Goal: Task Accomplishment & Management: Use online tool/utility

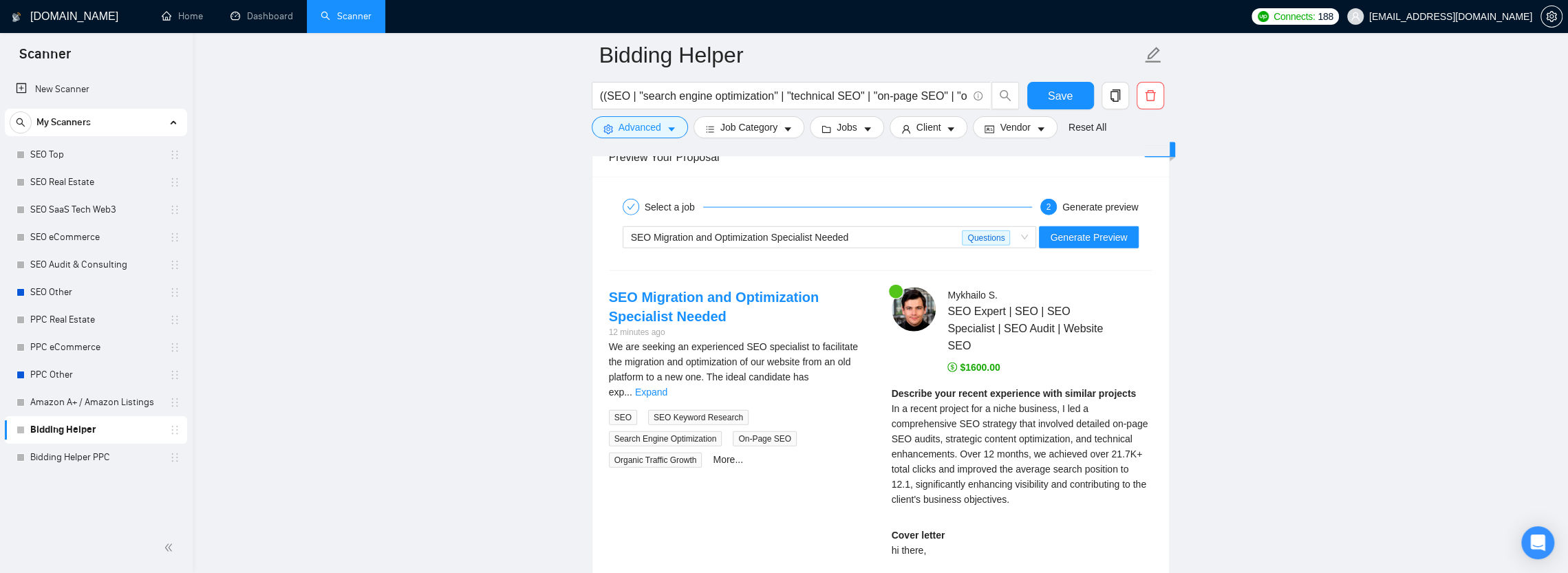
scroll to position [212, 0]
click at [56, 421] on link "Bidding Helper" at bounding box center [96, 429] width 130 height 27
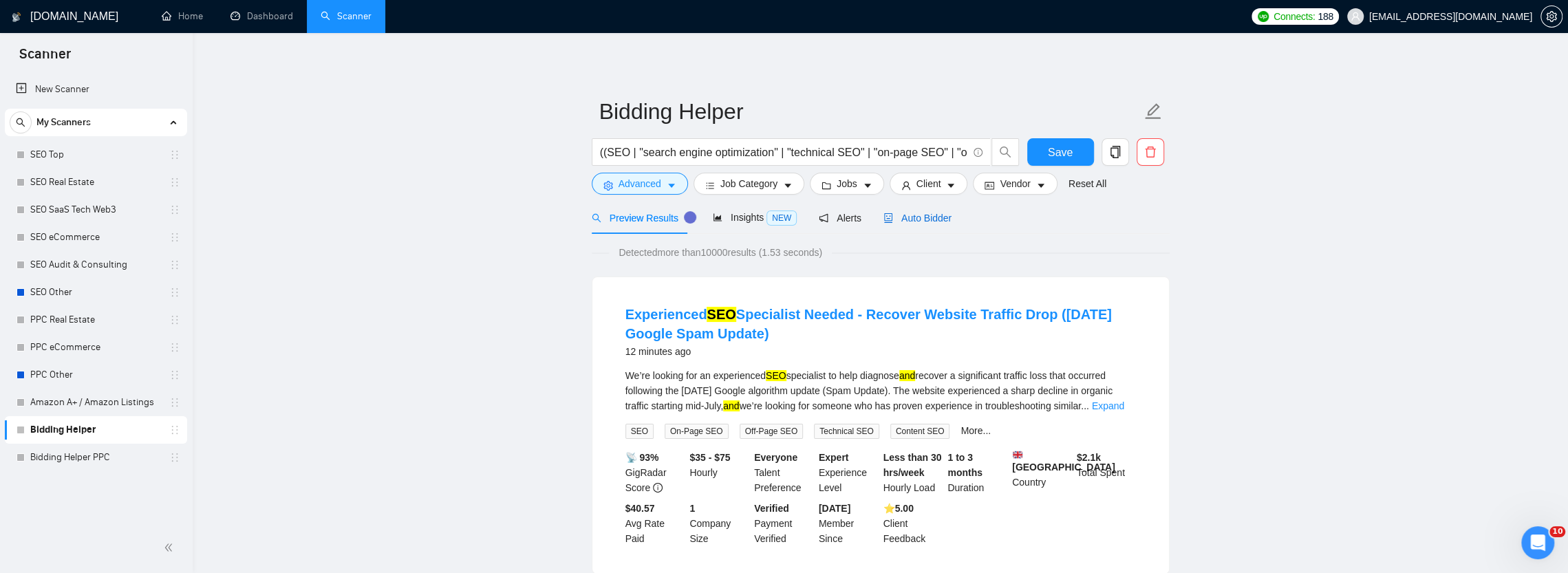
click at [905, 213] on span "Auto Bidder" at bounding box center [917, 218] width 68 height 11
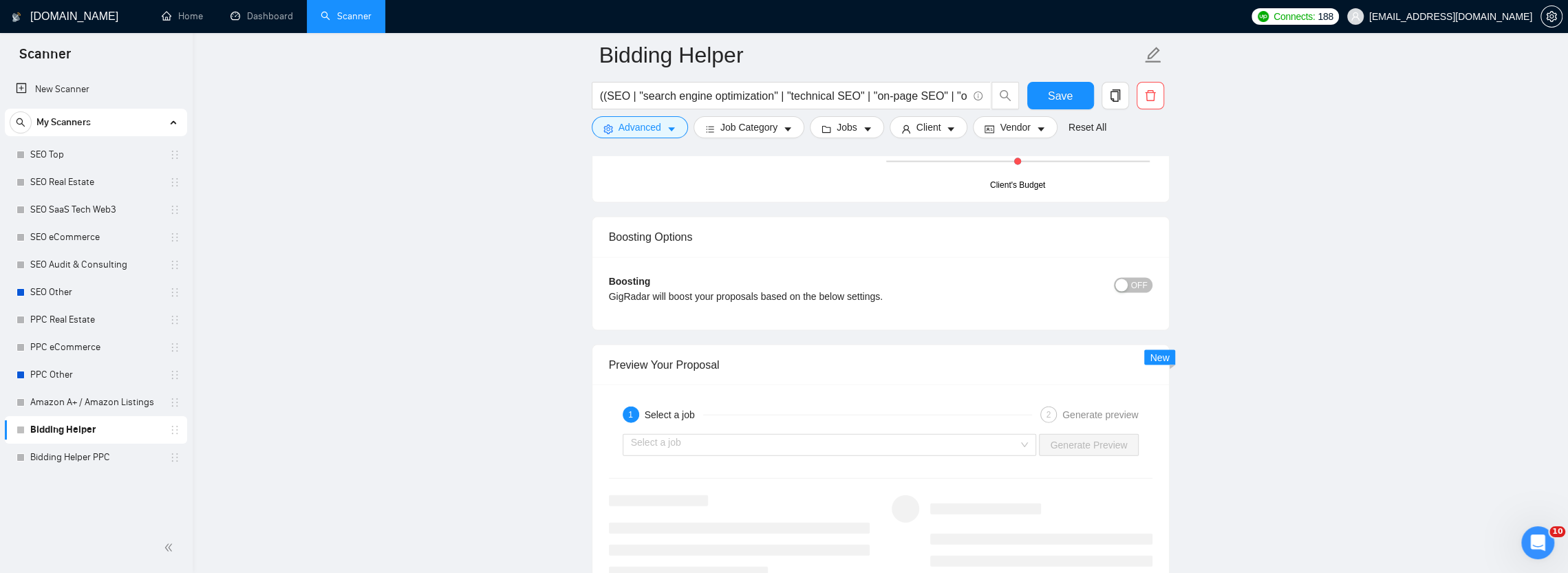
scroll to position [2543, 0]
click at [817, 435] on input "search" at bounding box center [825, 444] width 388 height 20
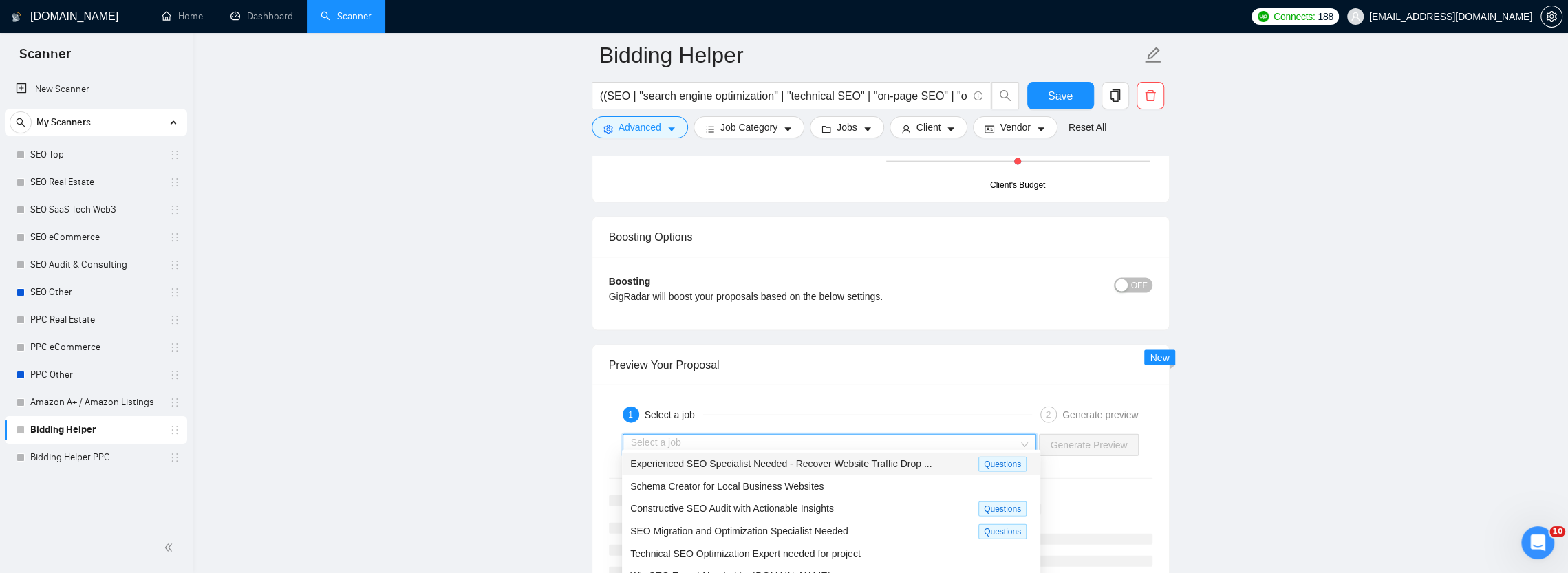
click at [800, 461] on span "Experienced SEO Specialist Needed - Recover Website Traffic Drop ..." at bounding box center [781, 463] width 302 height 11
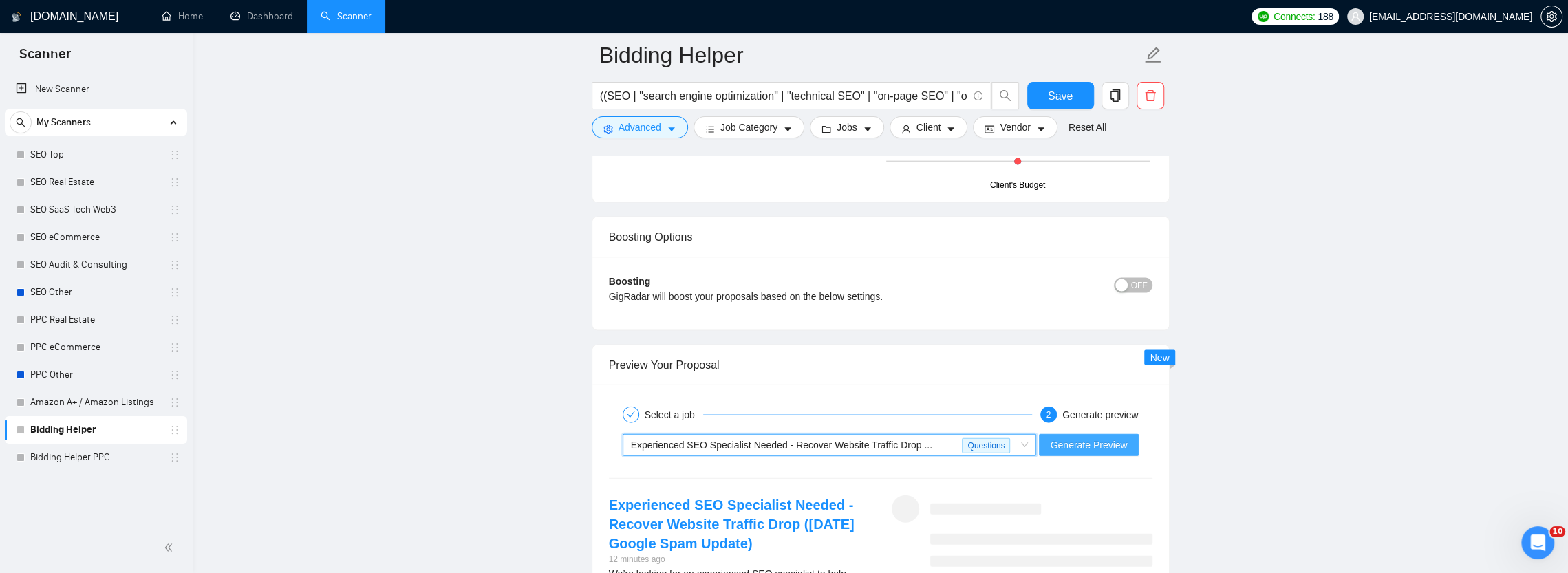
click at [1056, 438] on span "Generate Preview" at bounding box center [1089, 445] width 77 height 15
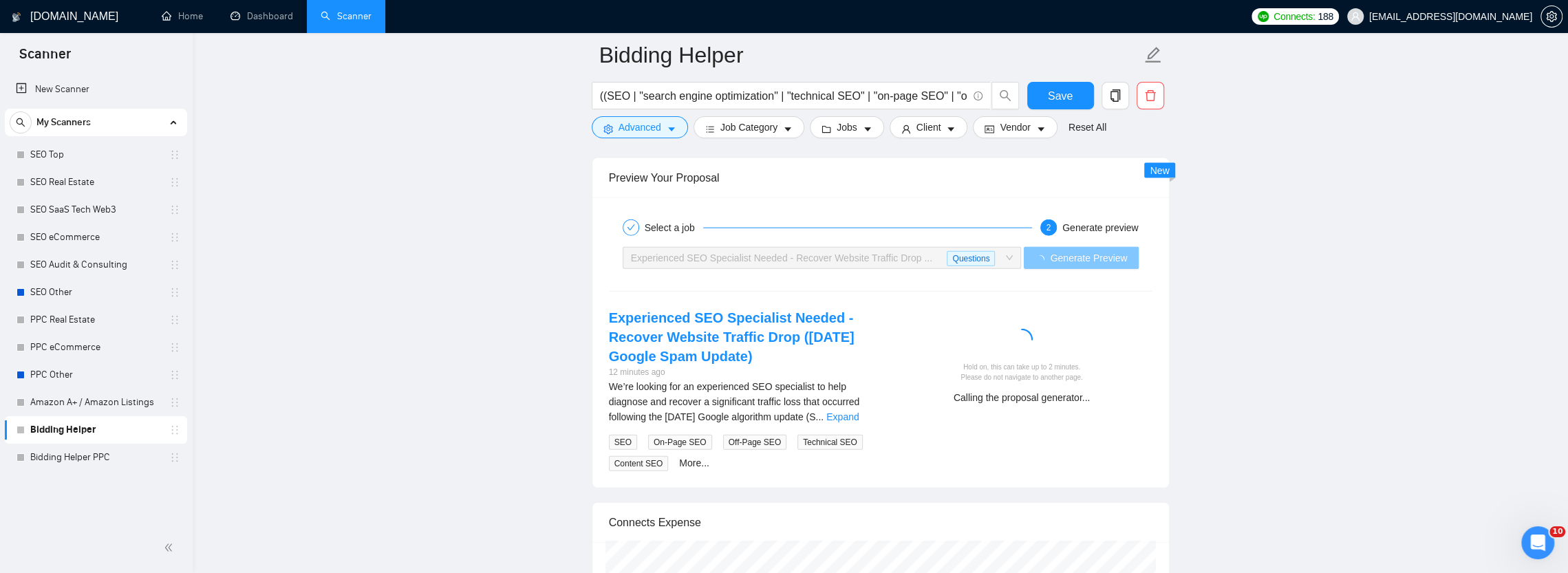
scroll to position [2748, 0]
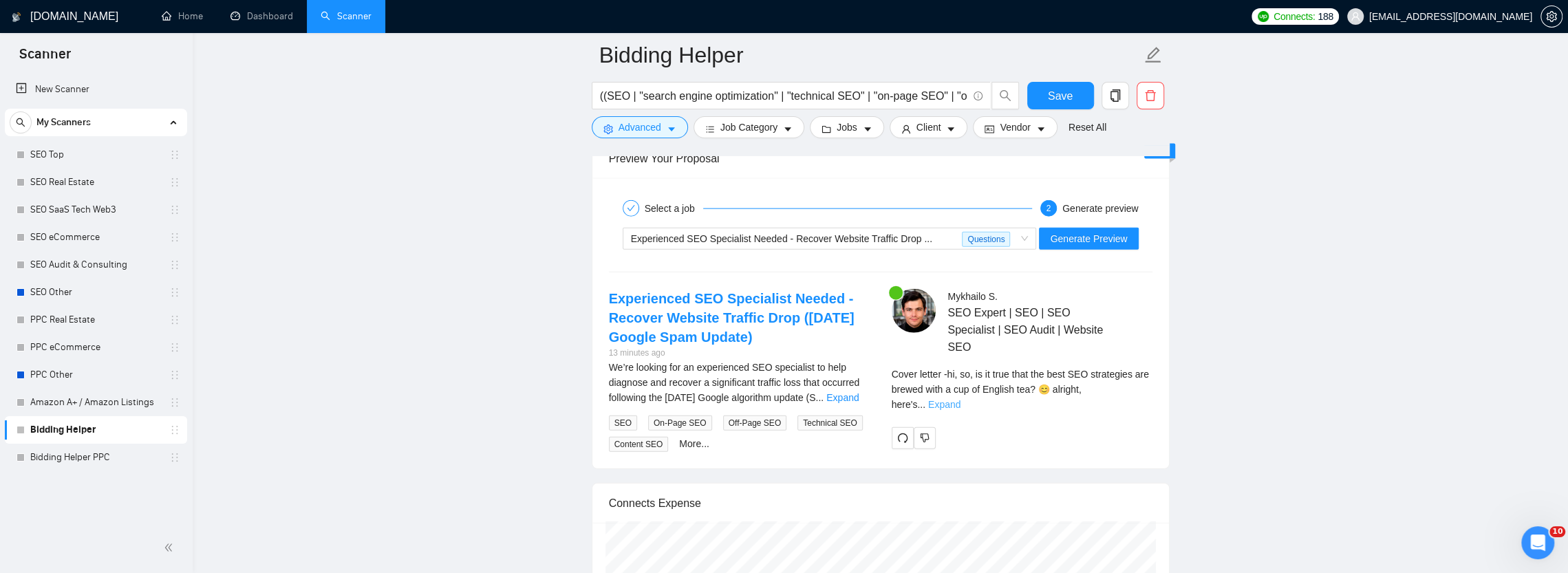
click at [961, 399] on link "Expand" at bounding box center [945, 404] width 32 height 11
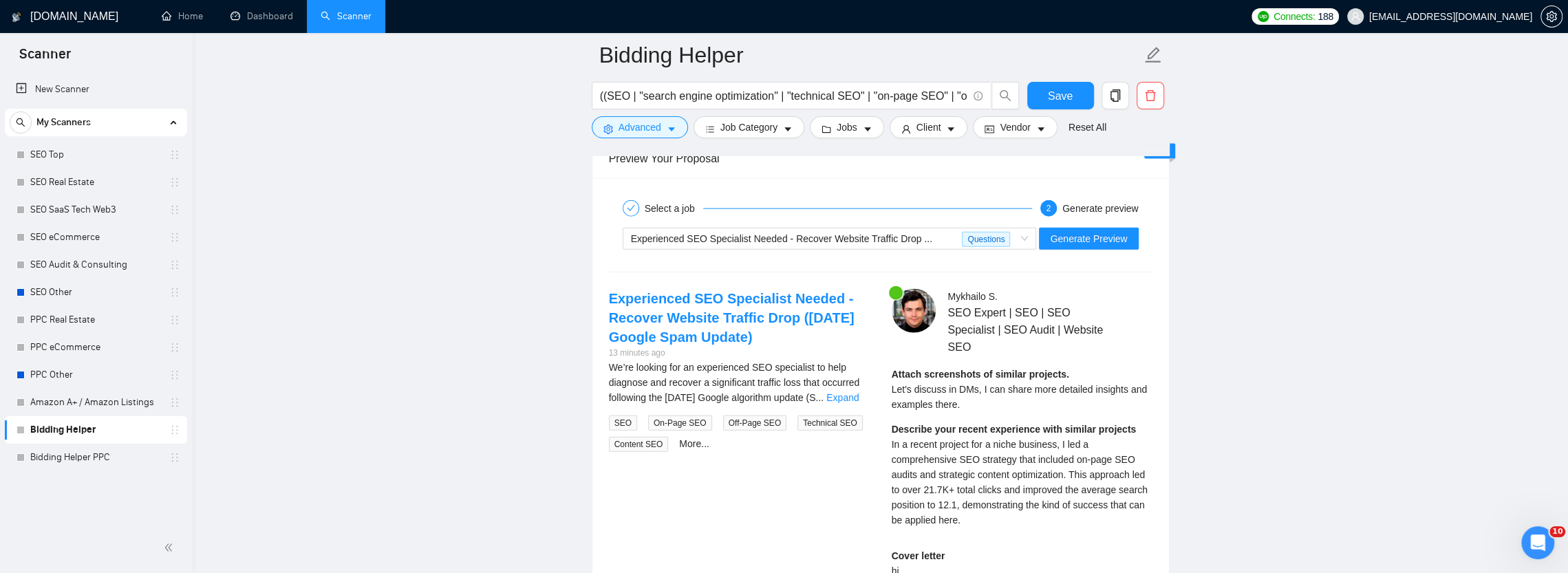
click at [897, 383] on span "Let's discuss in DMs, I can share more detailed insights and examples there." at bounding box center [1020, 396] width 256 height 26
drag, startPoint x: 897, startPoint y: 362, endPoint x: 968, endPoint y: 378, distance: 72.8
click at [968, 378] on div "Attach screenshots of similar projects. Let's discuss in DMs, I can share more …" at bounding box center [1022, 389] width 261 height 46
copy span "Let's discuss in DMs, I can share more detailed insights and examples there."
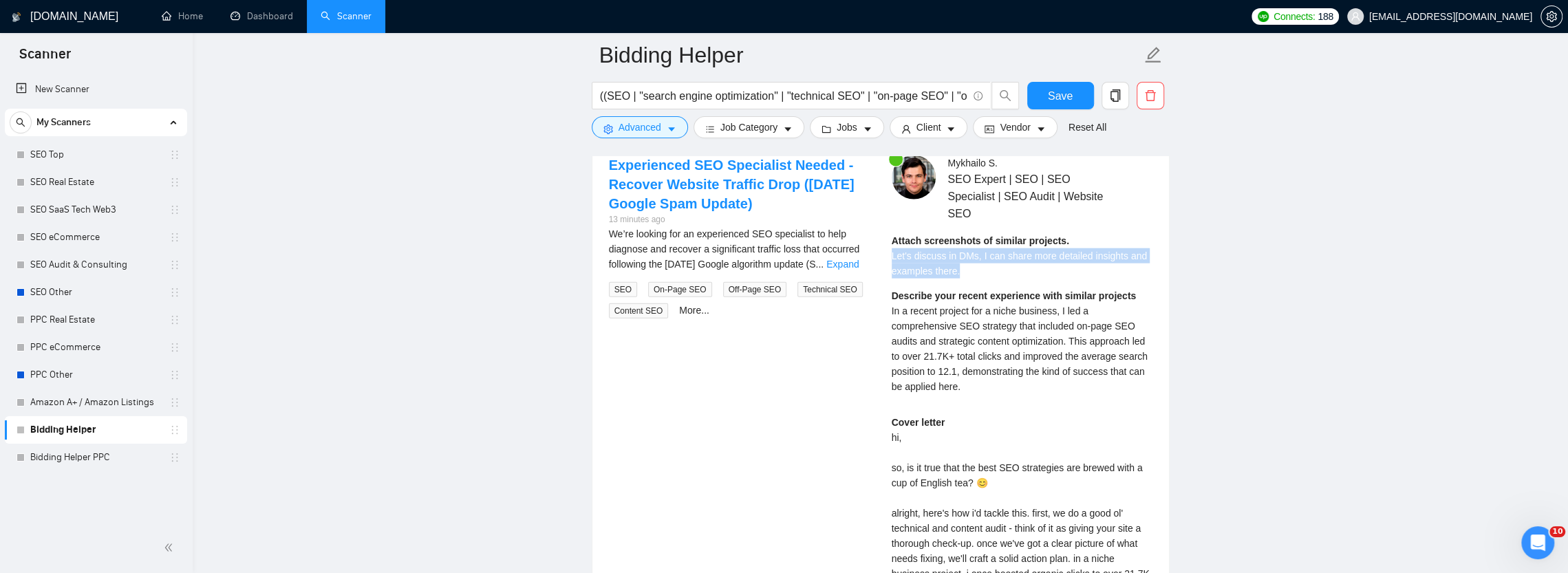
scroll to position [2886, 0]
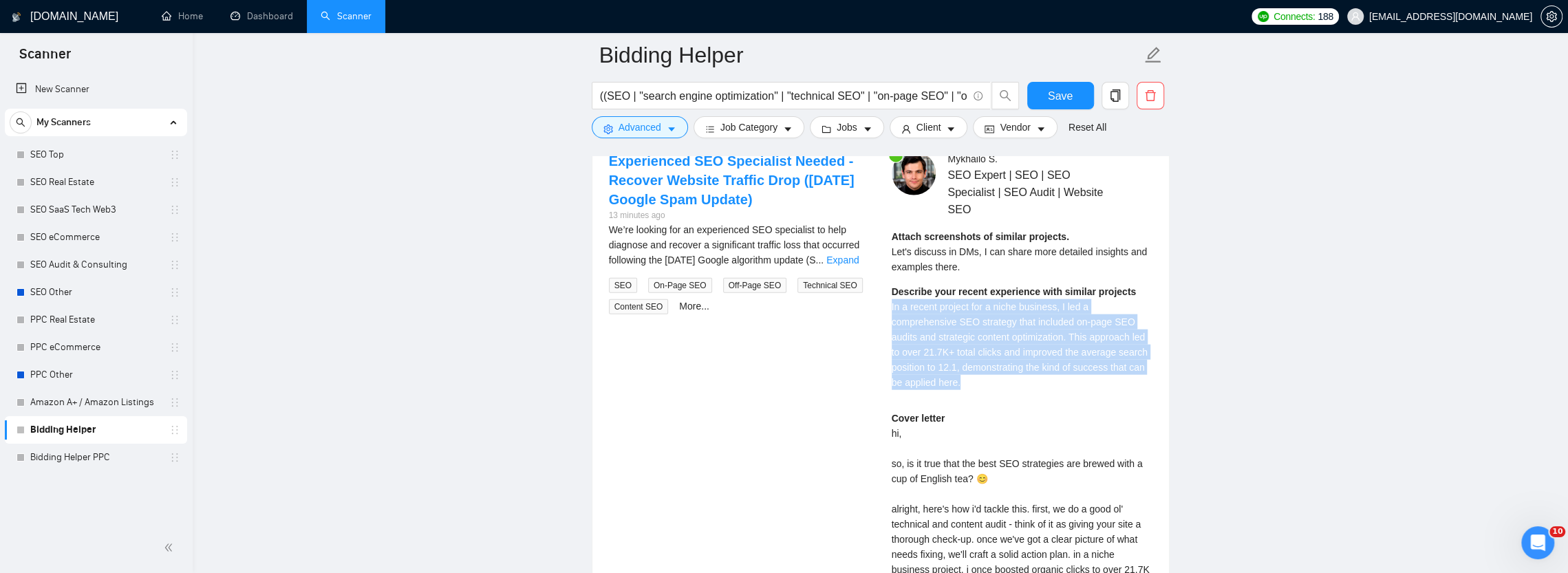
drag, startPoint x: 966, startPoint y: 357, endPoint x: 887, endPoint y: 277, distance: 112.4
click at [887, 277] on div "Mykhailo S . SEO Expert | SEO | SEO Specialist | SEO Audit | Website SEO Attach…" at bounding box center [1022, 496] width 283 height 690
copy span "In a recent project for a niche business, I led a comprehensive SEO strategy th…"
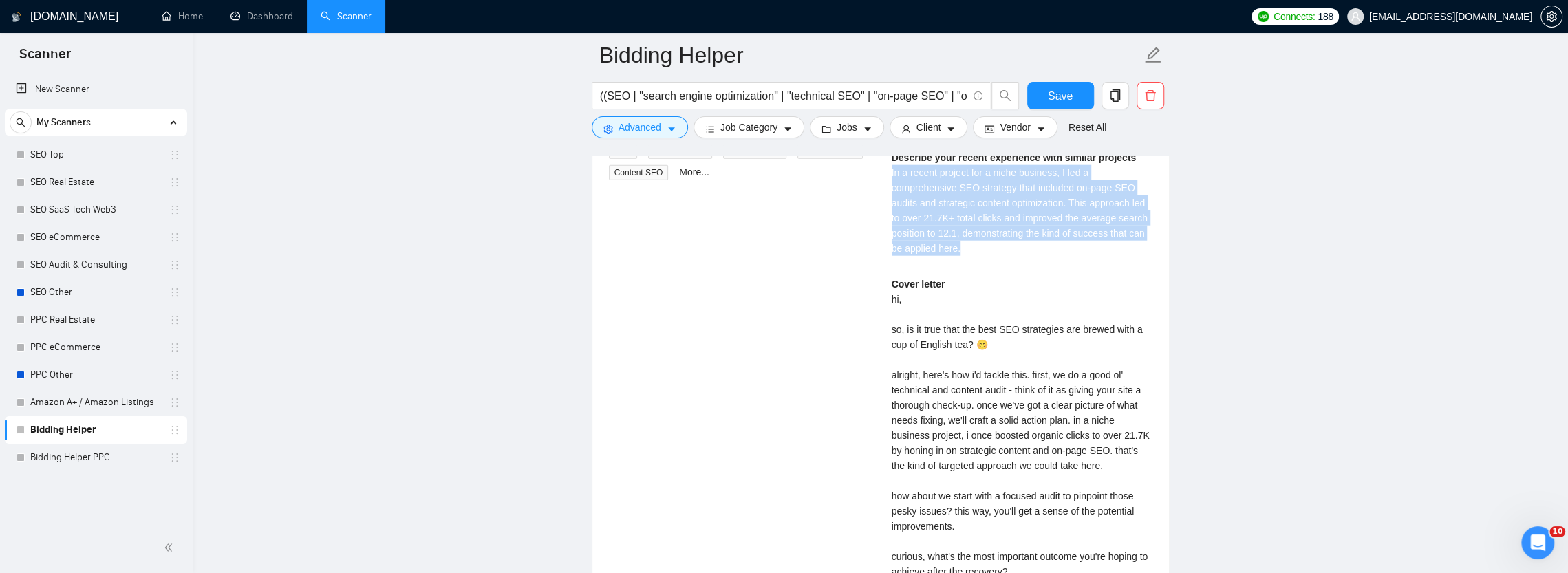
scroll to position [3093, 0]
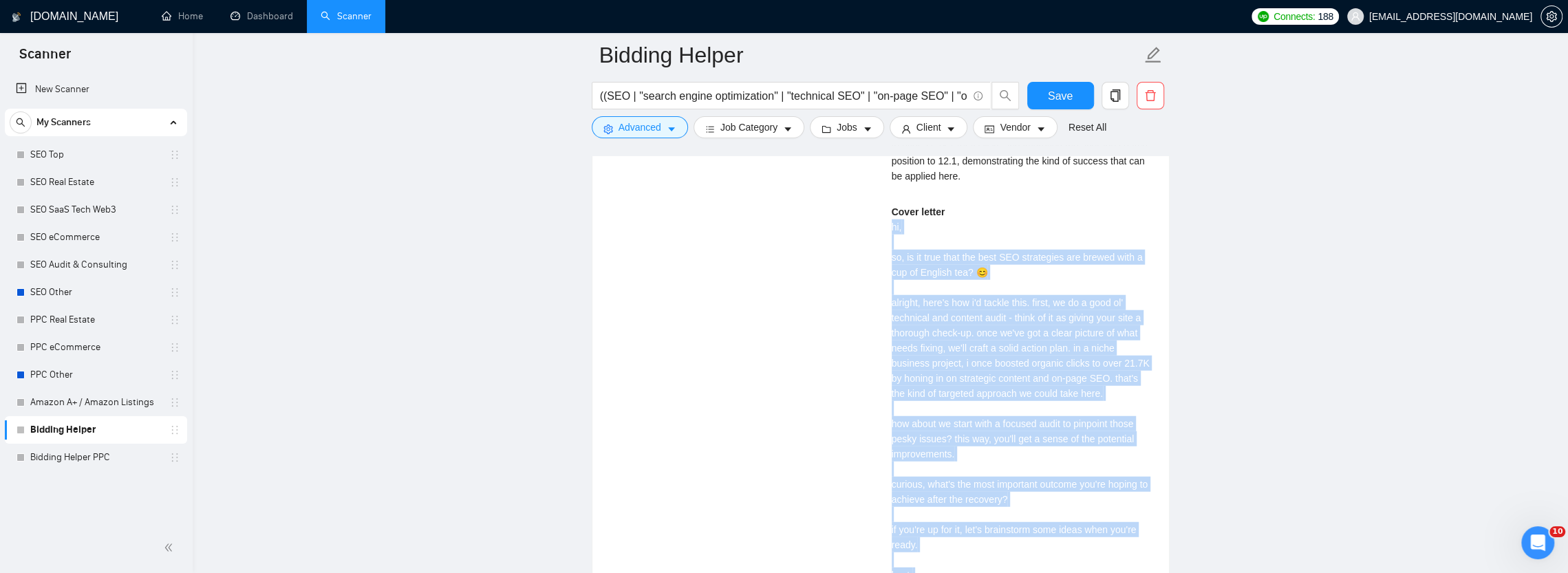
drag, startPoint x: 889, startPoint y: 196, endPoint x: 943, endPoint y: 562, distance: 370.0
click at [943, 562] on div "Mykhailo S . SEO Expert | SEO | SEO Specialist | SEO Audit | Website SEO Attach…" at bounding box center [1022, 289] width 283 height 690
copy div "hi, so, is it true that the best SEO strategies are brewed with a cup of Englis…"
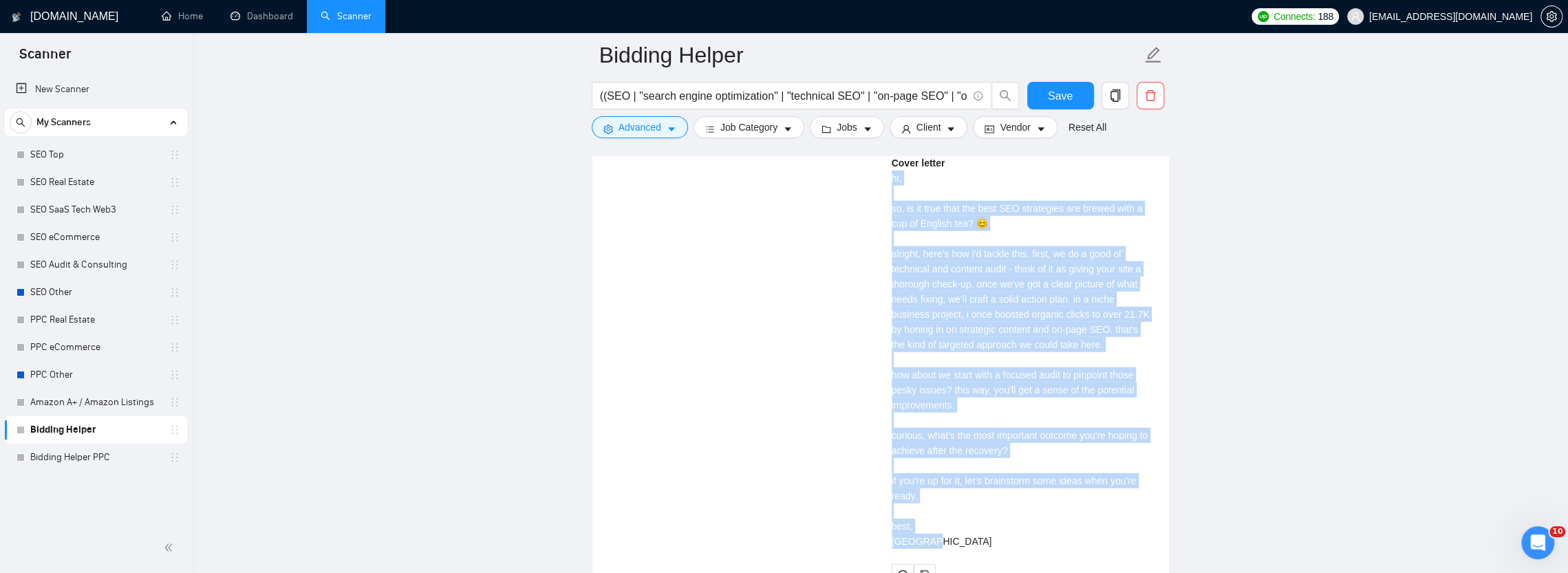
scroll to position [3161, 0]
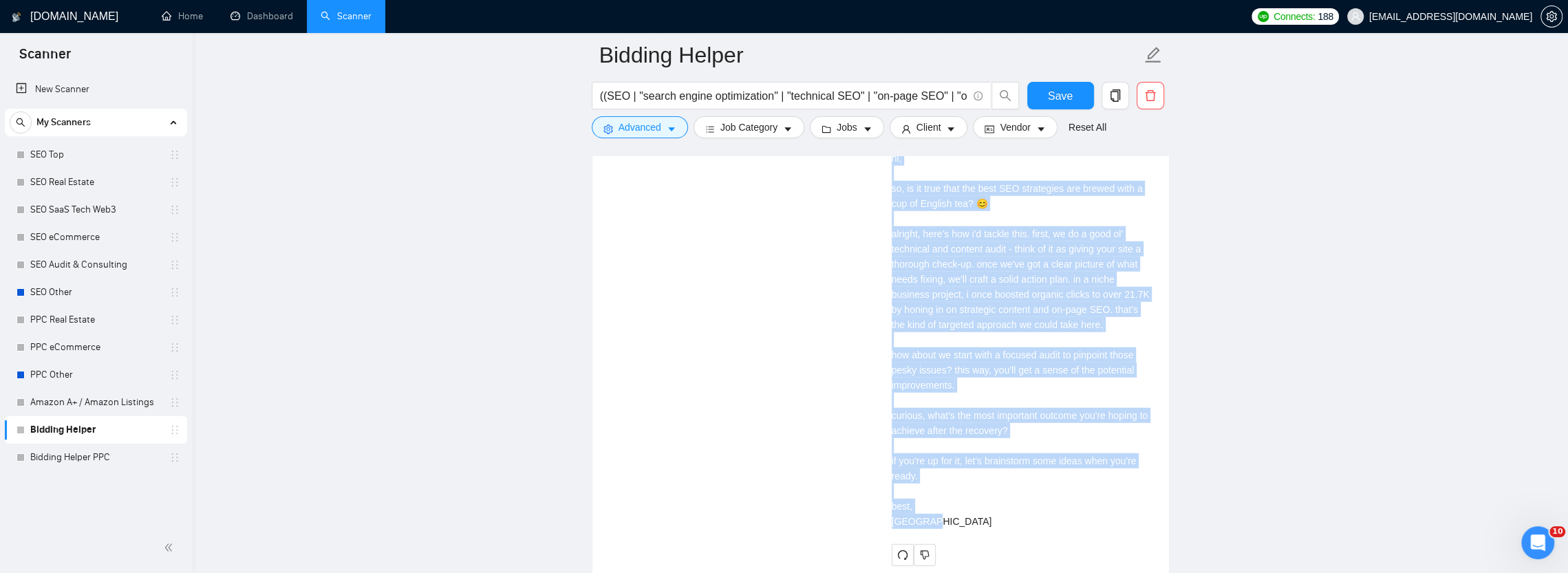
click at [654, 289] on div "Experienced SEO Specialist Needed - Recover Website Traffic Drop (July 2025 Goo…" at bounding box center [881, 221] width 566 height 690
